Goal: Check status

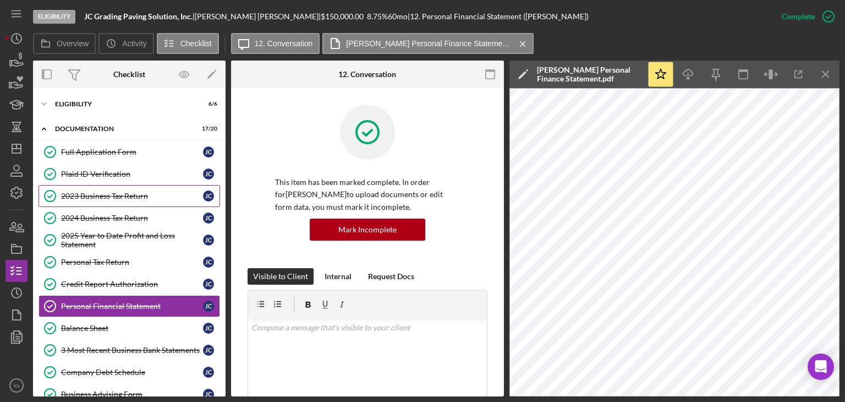
click at [127, 191] on div "2023 Business Tax Return" at bounding box center [132, 195] width 142 height 9
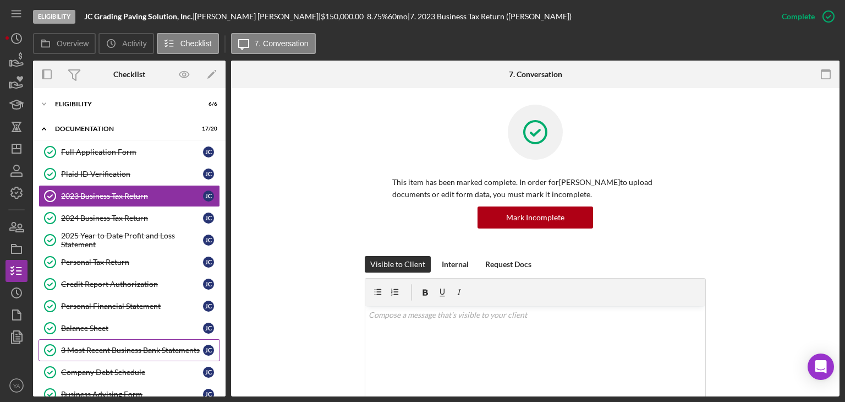
click at [130, 345] on div "3 Most Recent Business Bank Statements" at bounding box center [132, 349] width 142 height 9
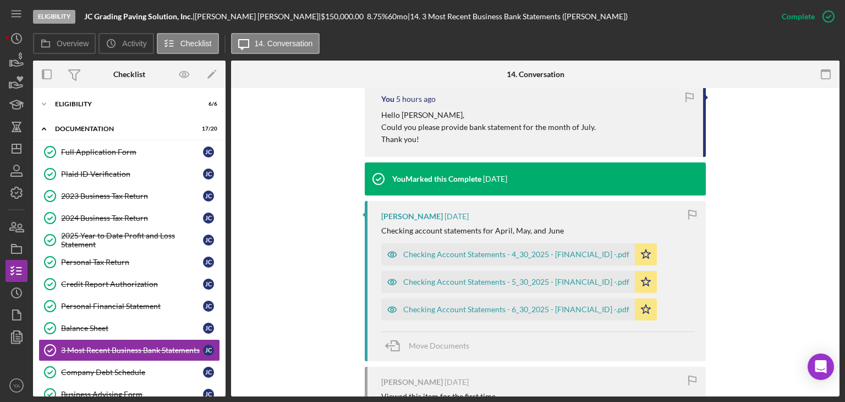
scroll to position [543, 0]
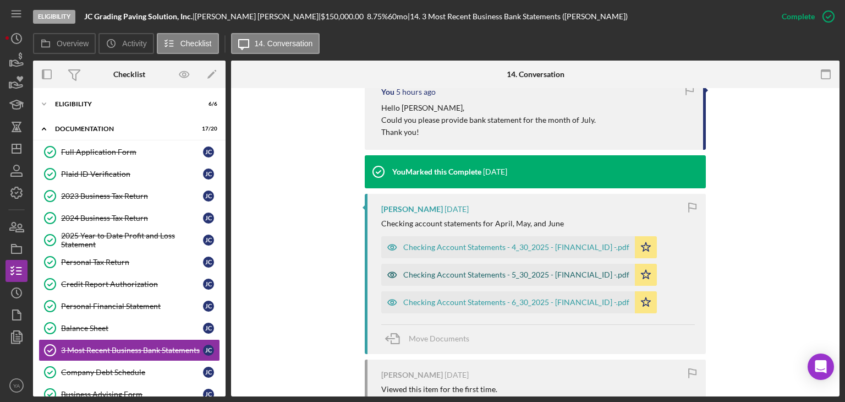
click at [515, 270] on div "Checking Account Statements - 5_30_2025 - [FINANCIAL_ID] -.pdf" at bounding box center [516, 274] width 226 height 9
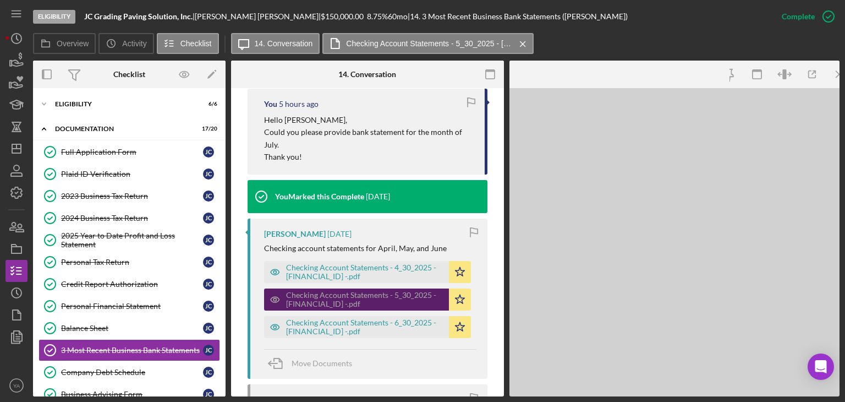
scroll to position [556, 0]
